Goal: Task Accomplishment & Management: Use online tool/utility

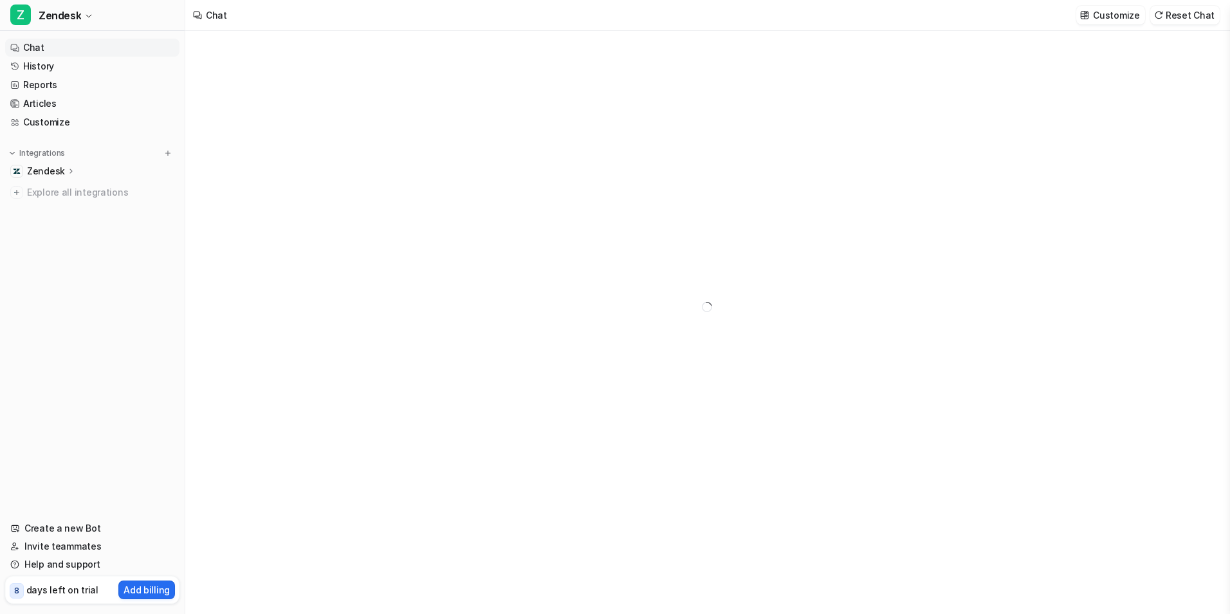
type textarea "**********"
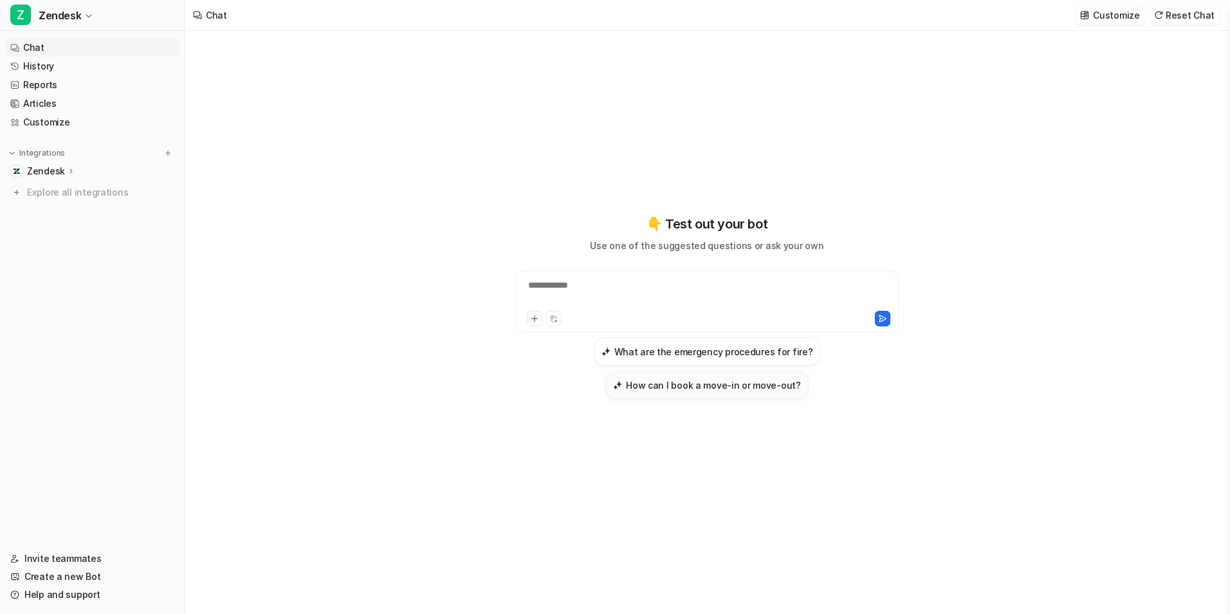
click at [659, 386] on h3 "How can I book a move-in or move-out?" at bounding box center [713, 385] width 175 height 14
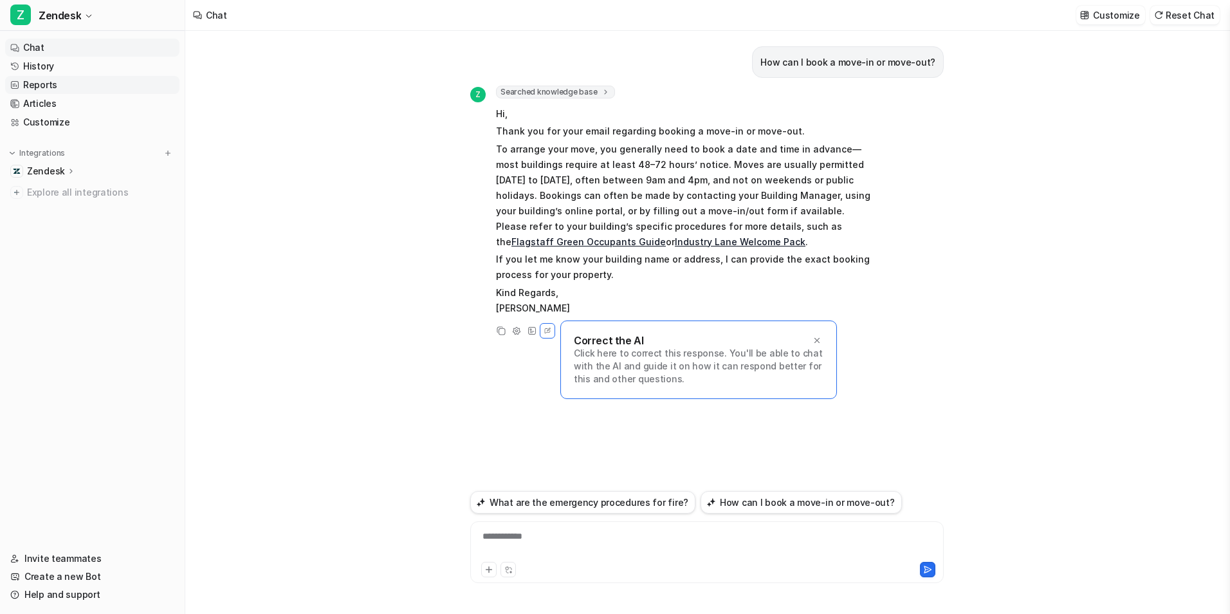
click at [66, 88] on link "Reports" at bounding box center [92, 85] width 174 height 18
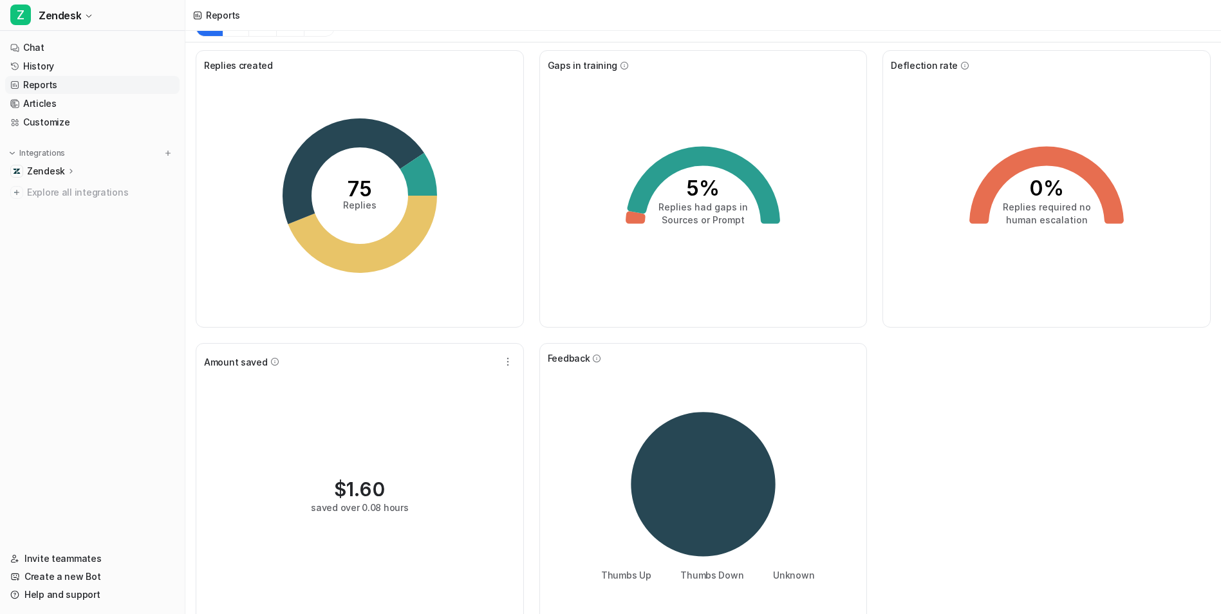
scroll to position [12, 0]
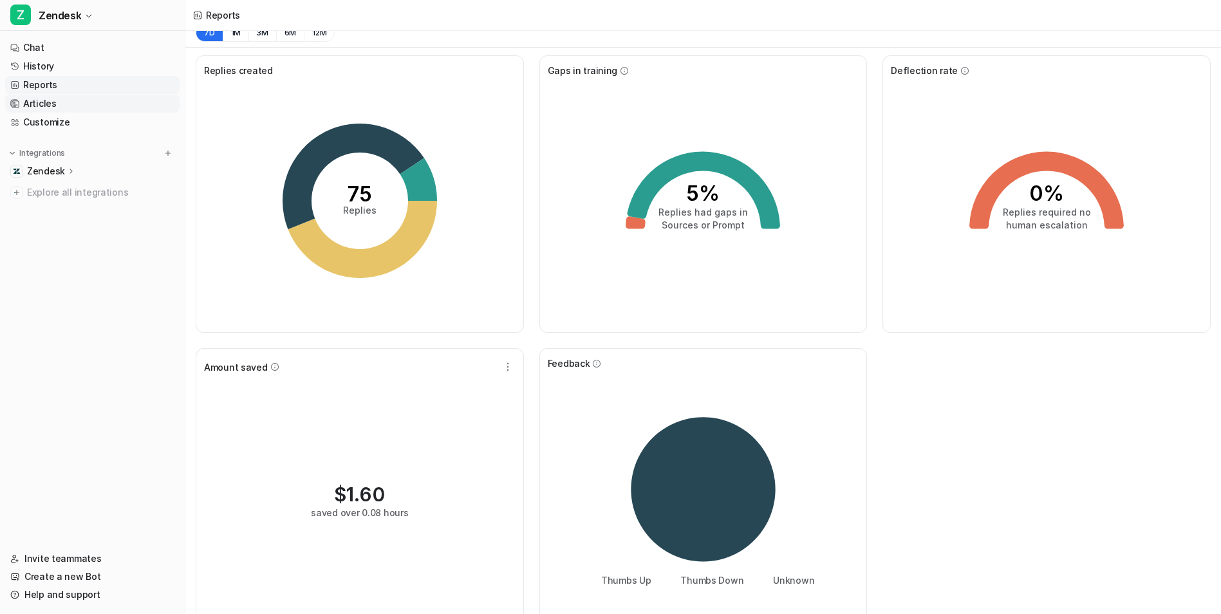
click at [53, 104] on link "Articles" at bounding box center [92, 104] width 174 height 18
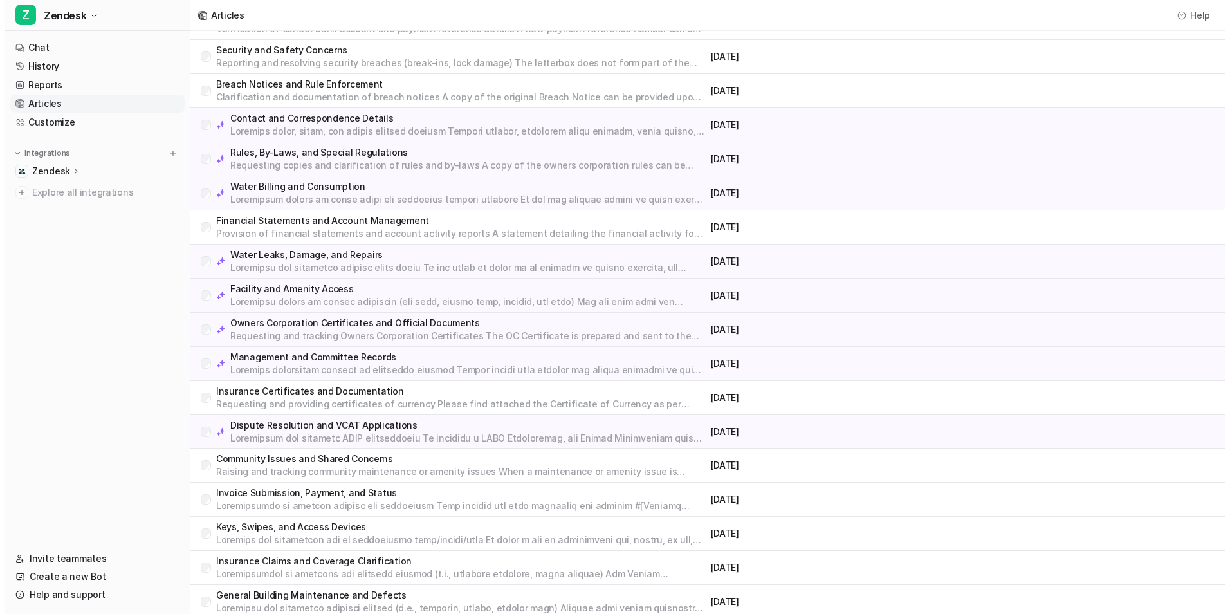
scroll to position [261, 0]
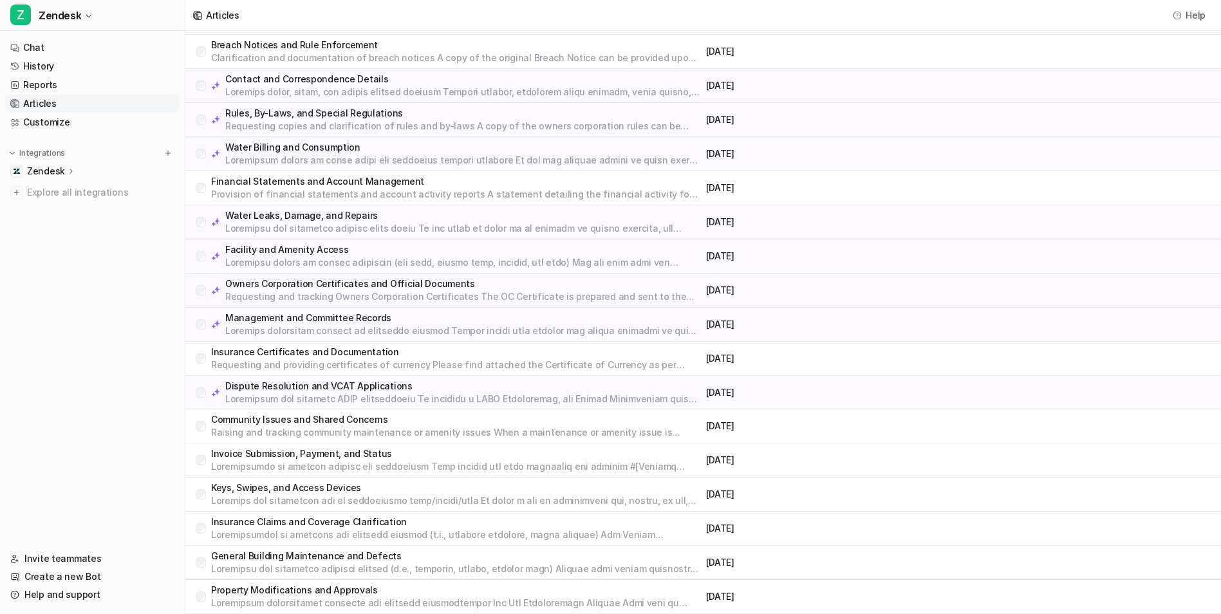
click at [346, 396] on p at bounding box center [463, 399] width 476 height 13
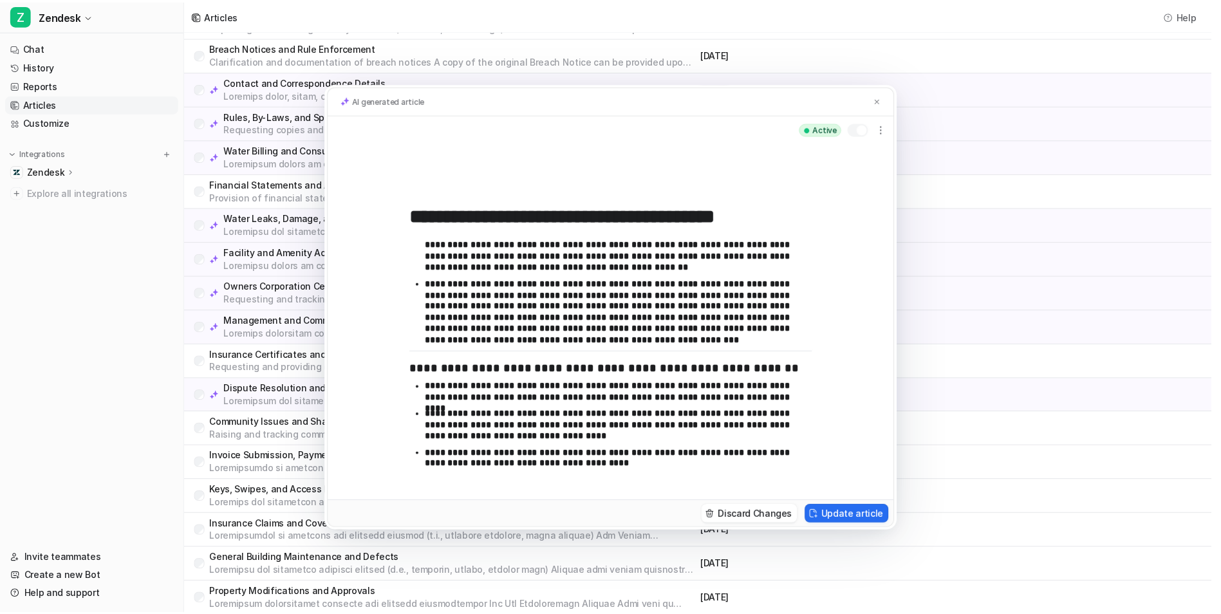
scroll to position [80, 0]
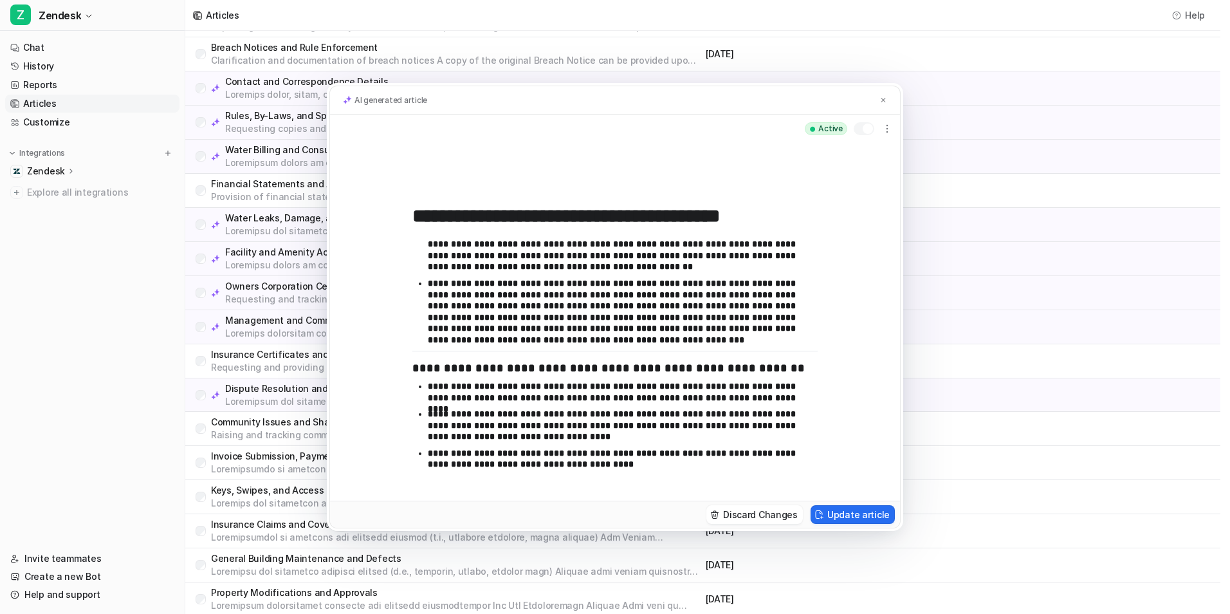
click at [51, 176] on div "**********" at bounding box center [615, 307] width 1230 height 614
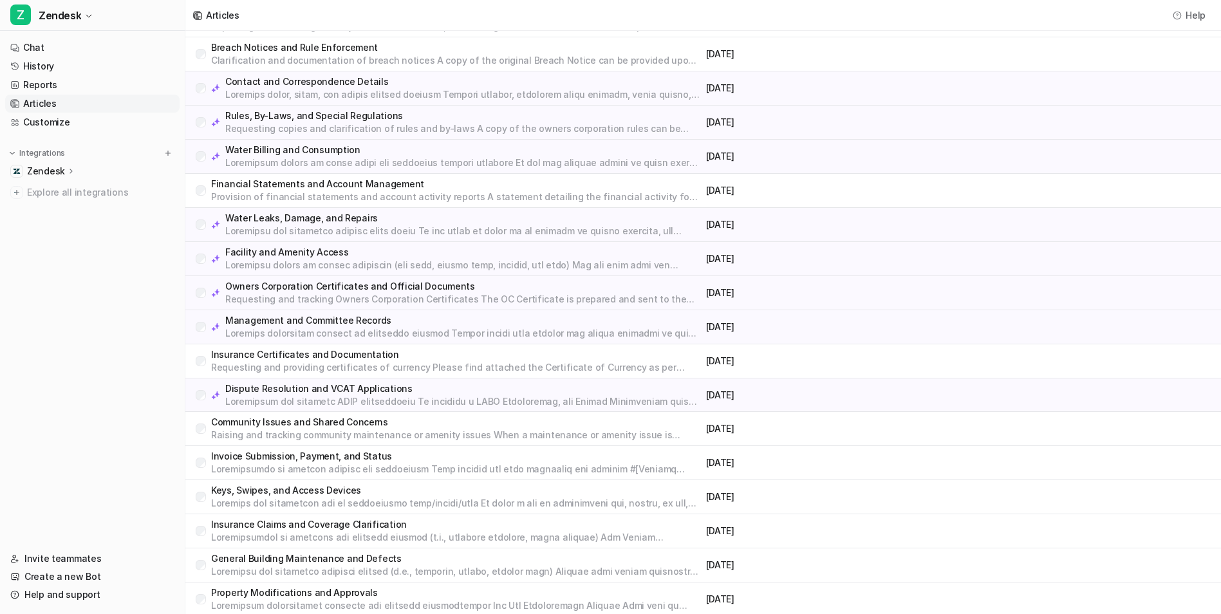
click at [50, 172] on p "Zendesk" at bounding box center [46, 171] width 38 height 13
click at [62, 247] on p "AI Copilot" at bounding box center [58, 245] width 42 height 13
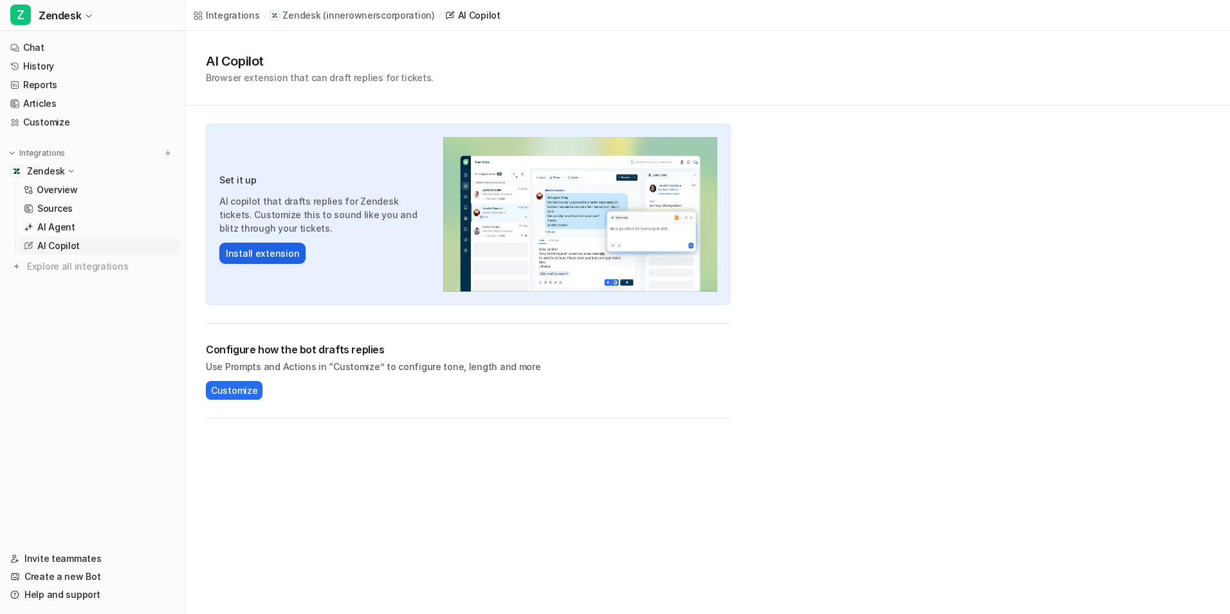
click at [267, 257] on button "Install extension" at bounding box center [262, 253] width 86 height 21
